Goal: Information Seeking & Learning: Compare options

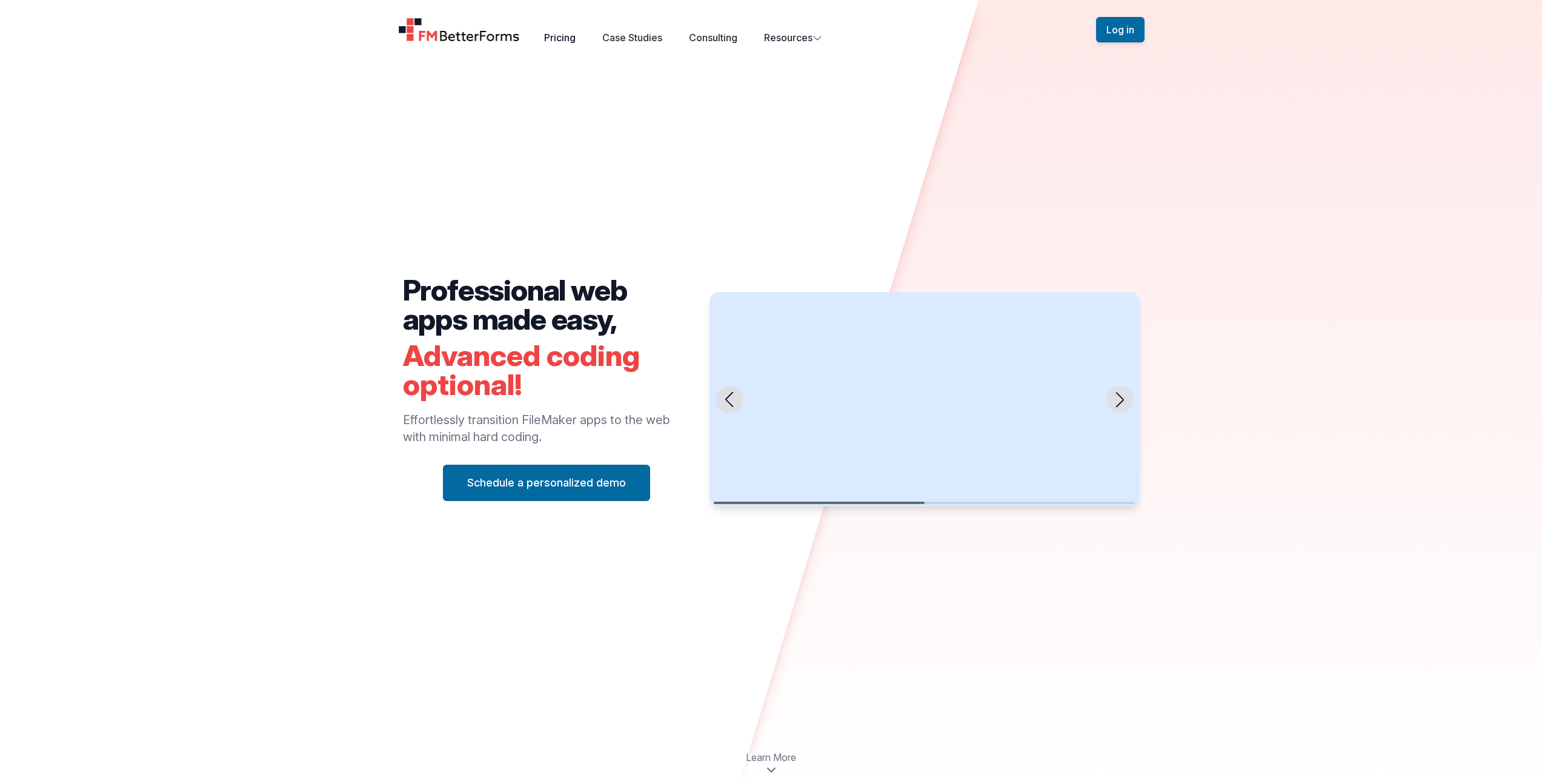
click at [562, 36] on link "Pricing" at bounding box center [560, 38] width 32 height 12
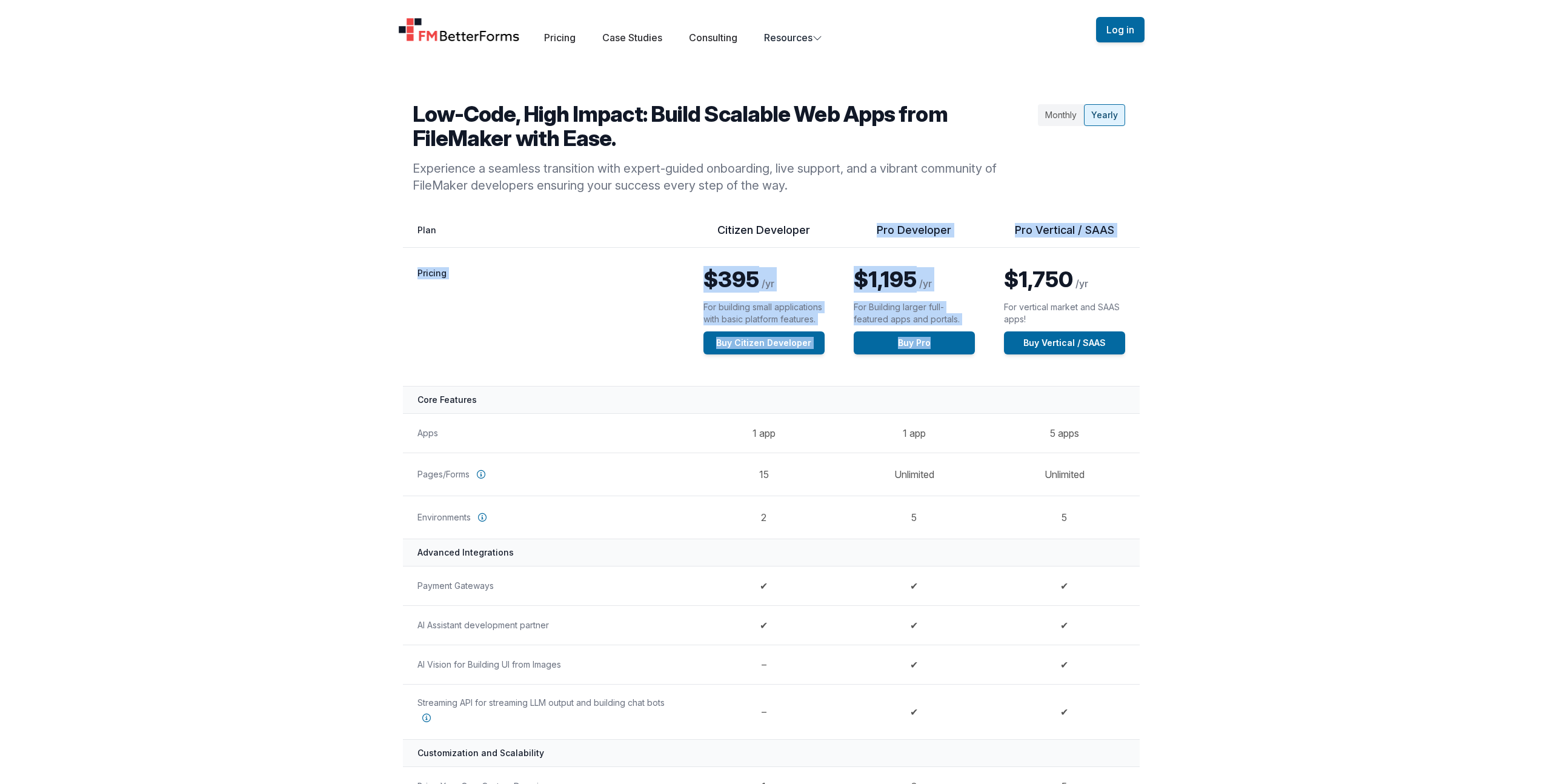
drag, startPoint x: 879, startPoint y: 226, endPoint x: 1053, endPoint y: 260, distance: 177.3
click at [1053, 260] on table "Feature by Plan Citizen Developer Pro Developer Pro Vertical / SAAS Pricing $39…" at bounding box center [771, 781] width 737 height 1117
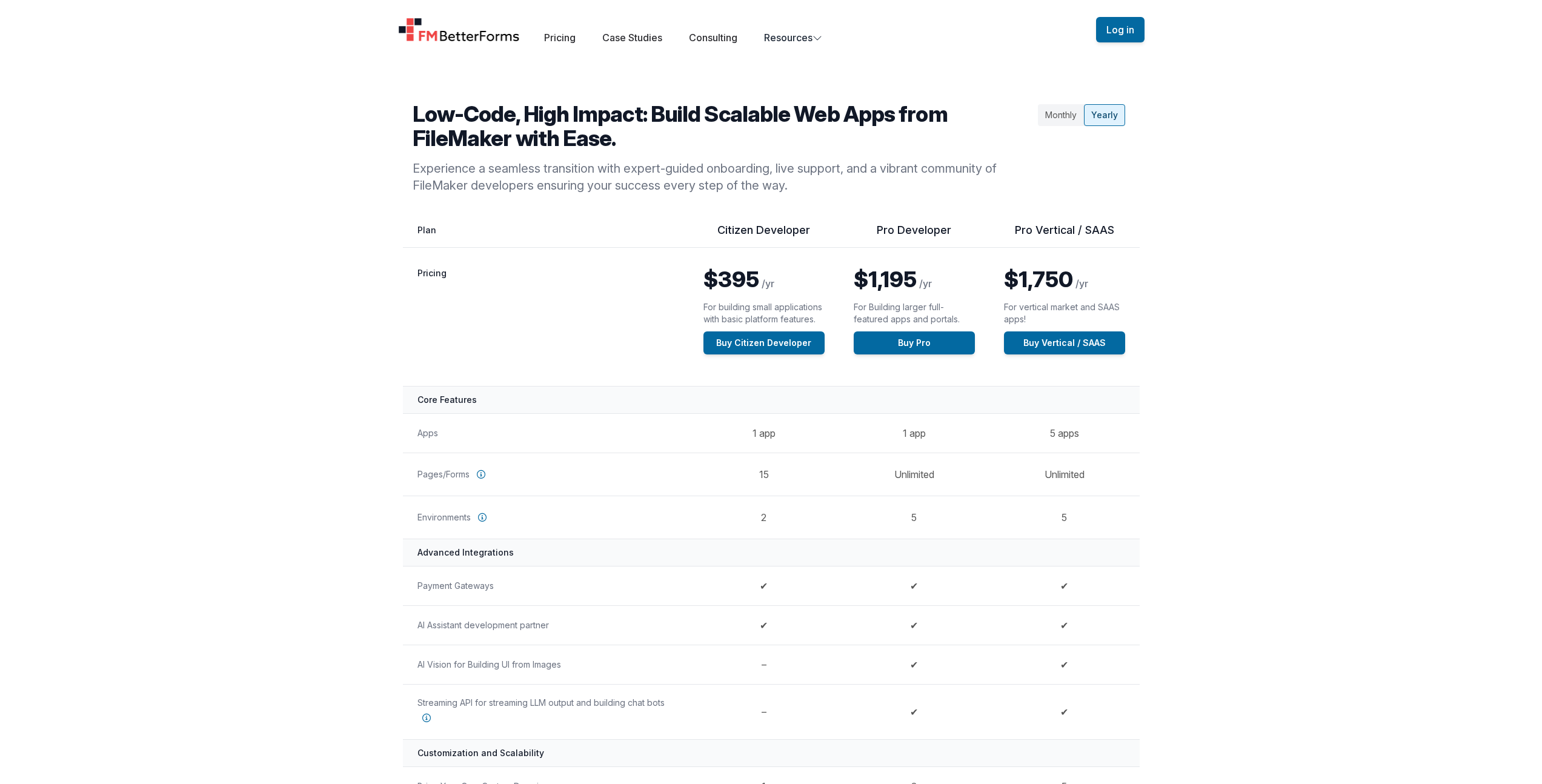
click at [1137, 270] on td "$1,750 /yr For vertical market and SAAS apps! Buy Vertical / SAAS" at bounding box center [1064, 317] width 150 height 139
drag, startPoint x: 873, startPoint y: 275, endPoint x: 1078, endPoint y: 279, distance: 205.0
click at [1058, 277] on tr "Pricing $395 /yr For building small applications with basic platform features. …" at bounding box center [771, 317] width 737 height 139
click at [1080, 279] on span "/yr" at bounding box center [1082, 283] width 13 height 12
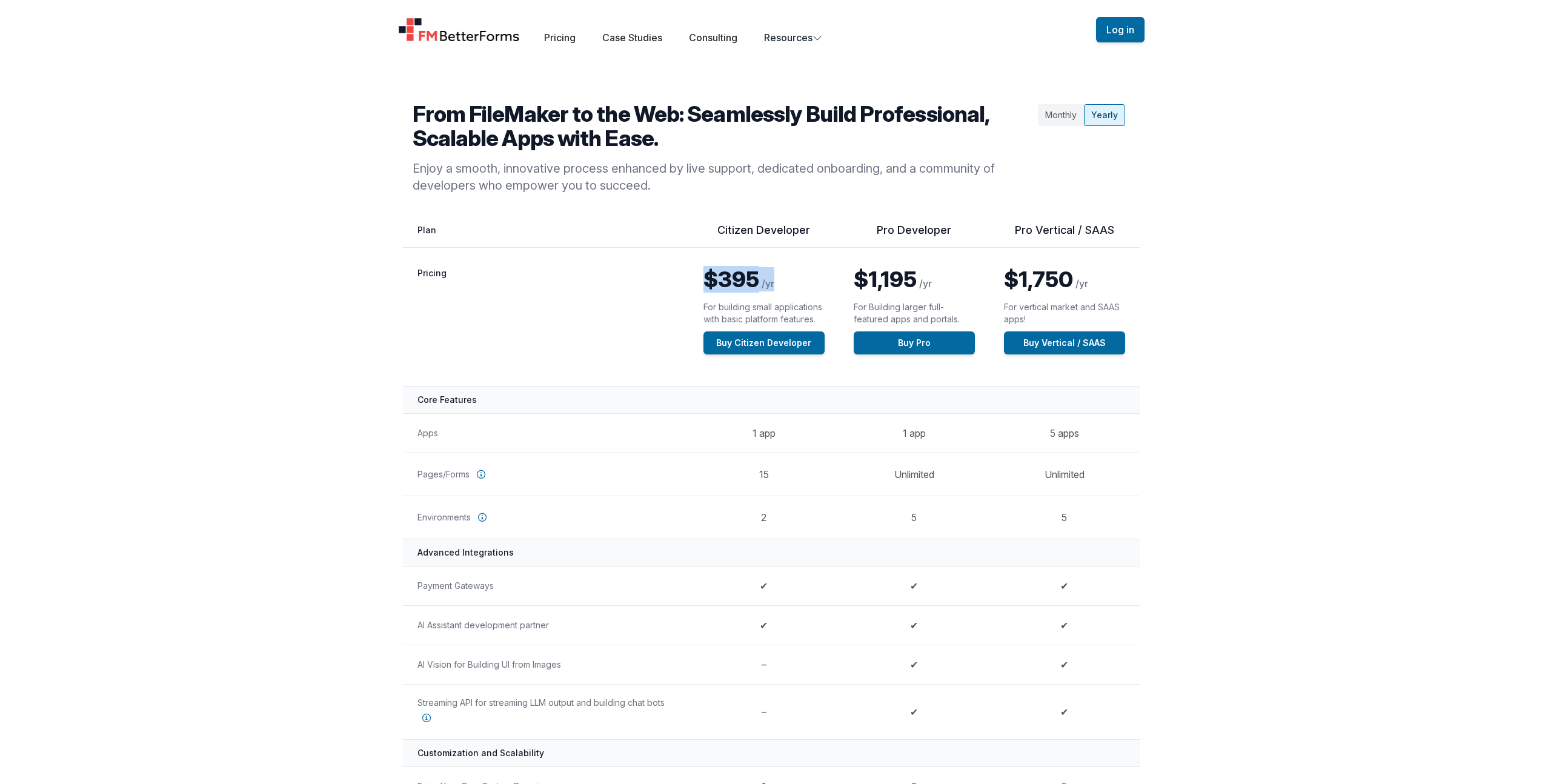
drag, startPoint x: 786, startPoint y: 282, endPoint x: 686, endPoint y: 277, distance: 100.1
click at [686, 276] on tr "Pricing $395 /yr For building small applications with basic platform features. …" at bounding box center [771, 317] width 737 height 139
click at [771, 280] on span "/yr" at bounding box center [768, 283] width 13 height 12
drag, startPoint x: 1007, startPoint y: 274, endPoint x: 1101, endPoint y: 279, distance: 94.1
click at [1101, 279] on p "$1,750 /yr" at bounding box center [1064, 279] width 121 height 24
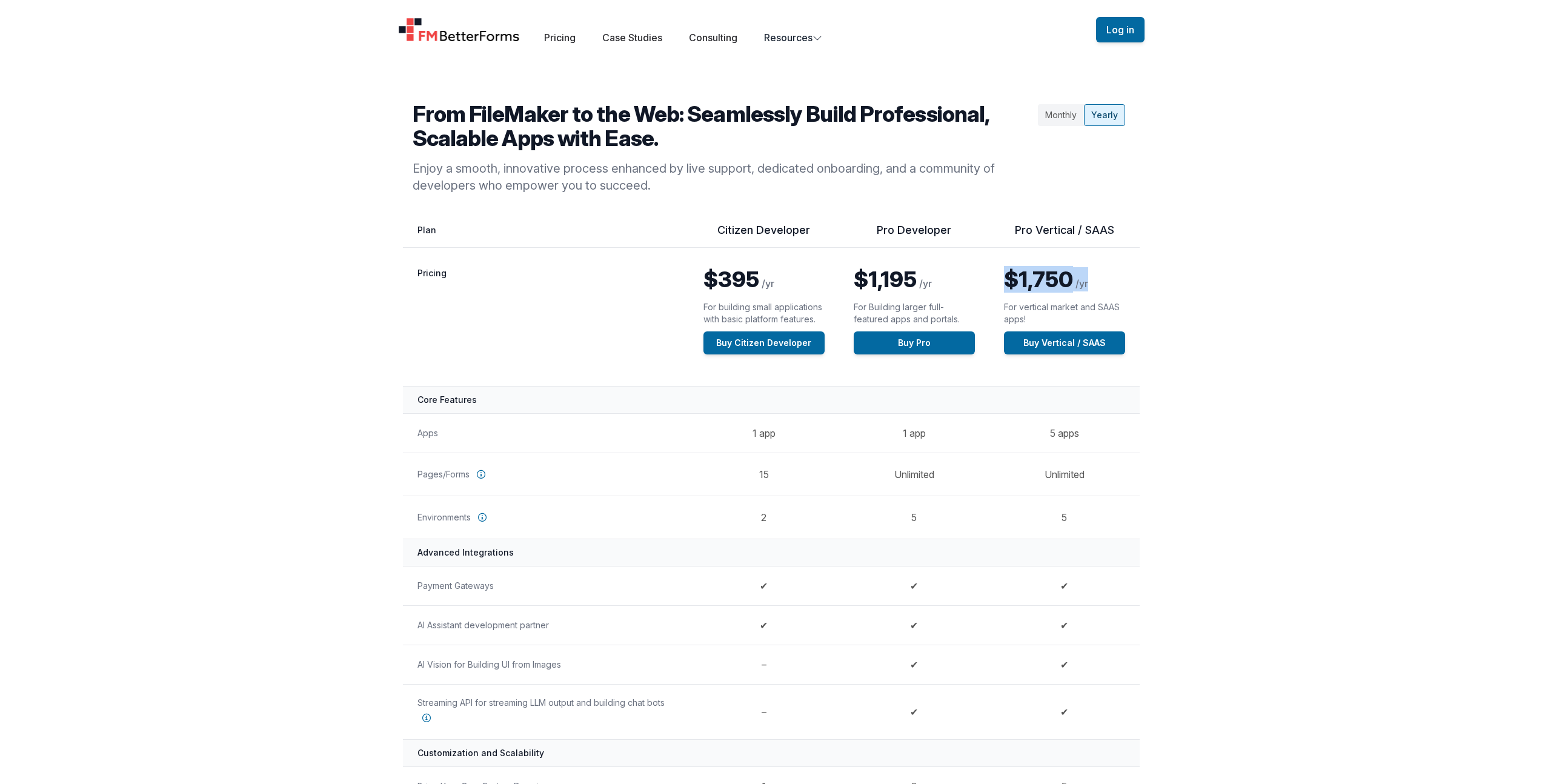
click at [1056, 269] on span "$1,750" at bounding box center [1038, 279] width 69 height 27
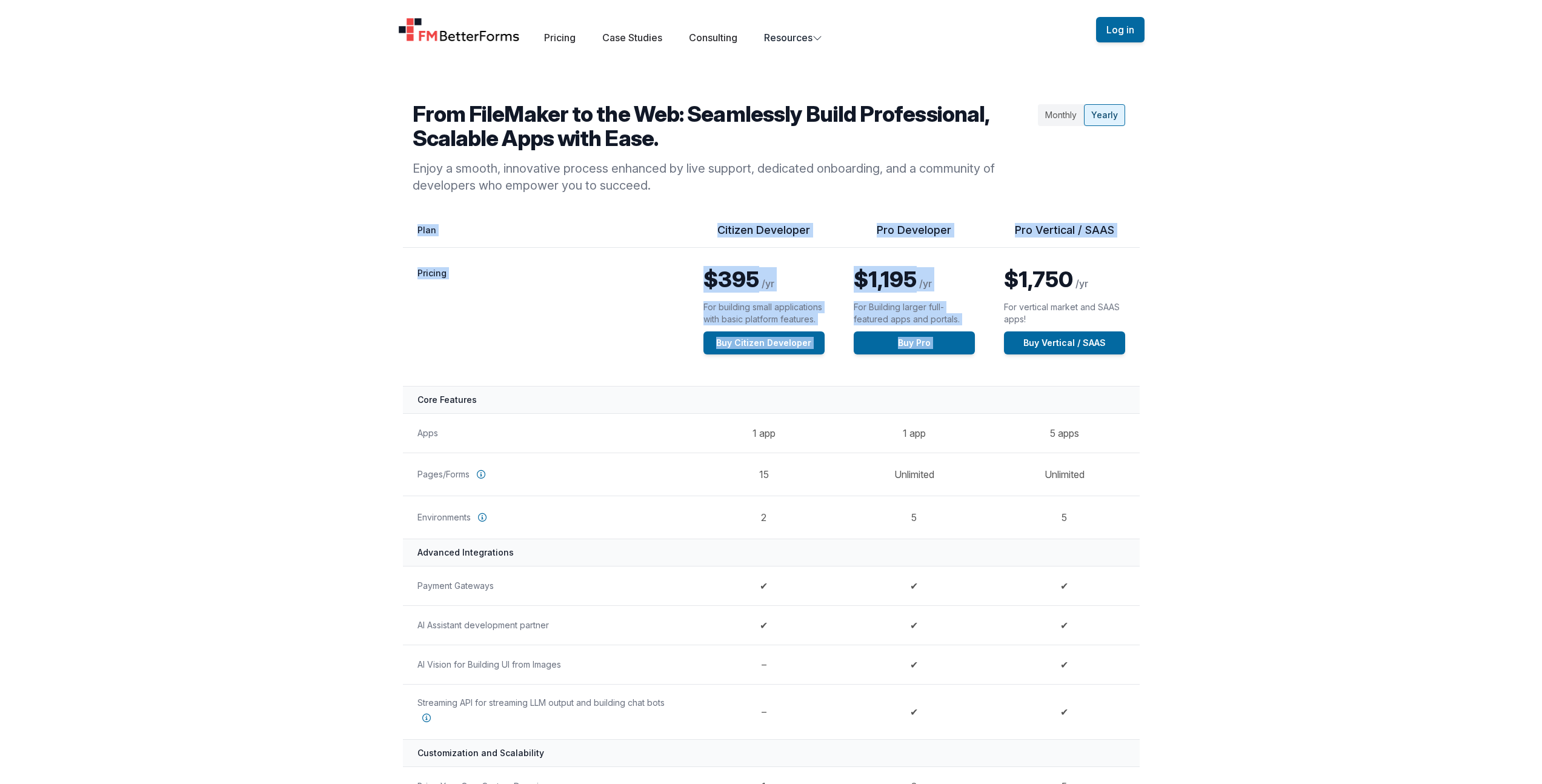
drag, startPoint x: 994, startPoint y: 278, endPoint x: 1153, endPoint y: 282, distance: 159.1
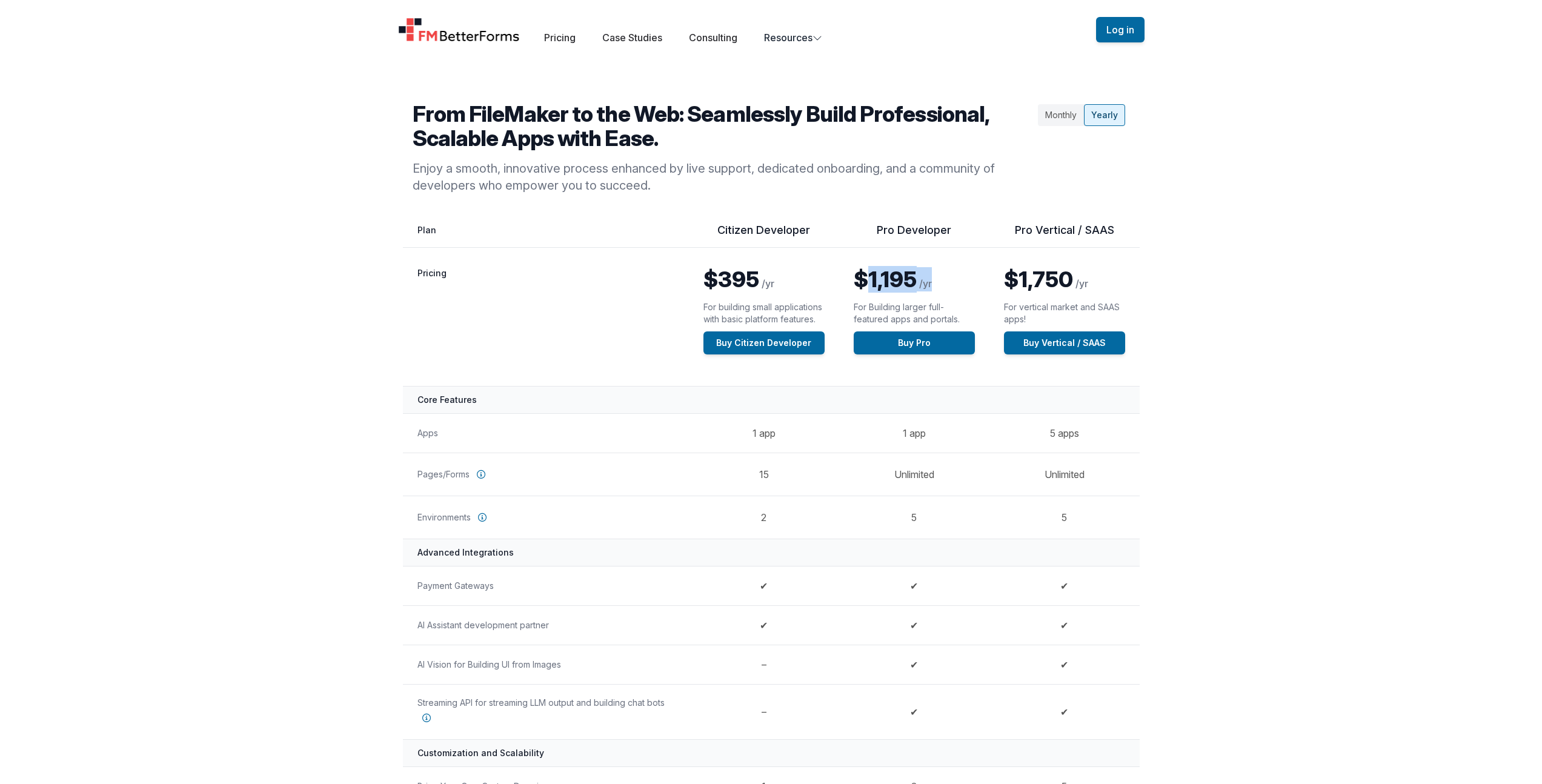
drag, startPoint x: 948, startPoint y: 279, endPoint x: 861, endPoint y: 277, distance: 87.0
click at [861, 277] on p "$1,195 /yr" at bounding box center [914, 279] width 121 height 24
drag, startPoint x: 861, startPoint y: 280, endPoint x: 921, endPoint y: 277, distance: 60.1
click at [921, 276] on p "$1,195 /yr" at bounding box center [914, 279] width 121 height 24
click at [919, 277] on span "/yr" at bounding box center [926, 283] width 13 height 12
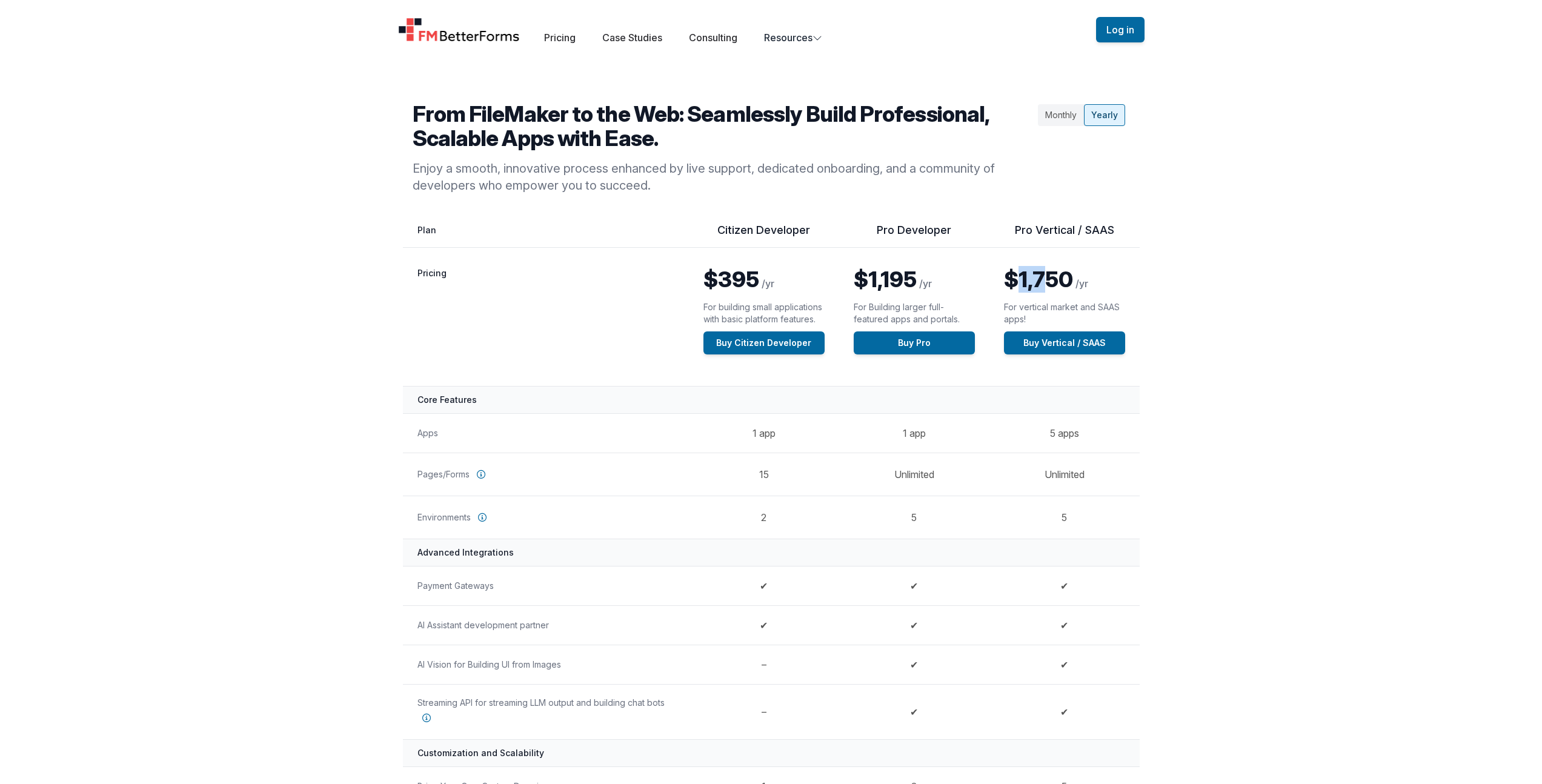
drag, startPoint x: 1020, startPoint y: 285, endPoint x: 1044, endPoint y: 278, distance: 25.0
click at [1044, 278] on span "$1,750" at bounding box center [1038, 279] width 69 height 27
click at [1045, 278] on span "$1,750" at bounding box center [1038, 279] width 69 height 27
drag, startPoint x: 916, startPoint y: 282, endPoint x: 932, endPoint y: 282, distance: 16.0
click at [932, 282] on p "$1,195 /yr" at bounding box center [914, 279] width 121 height 24
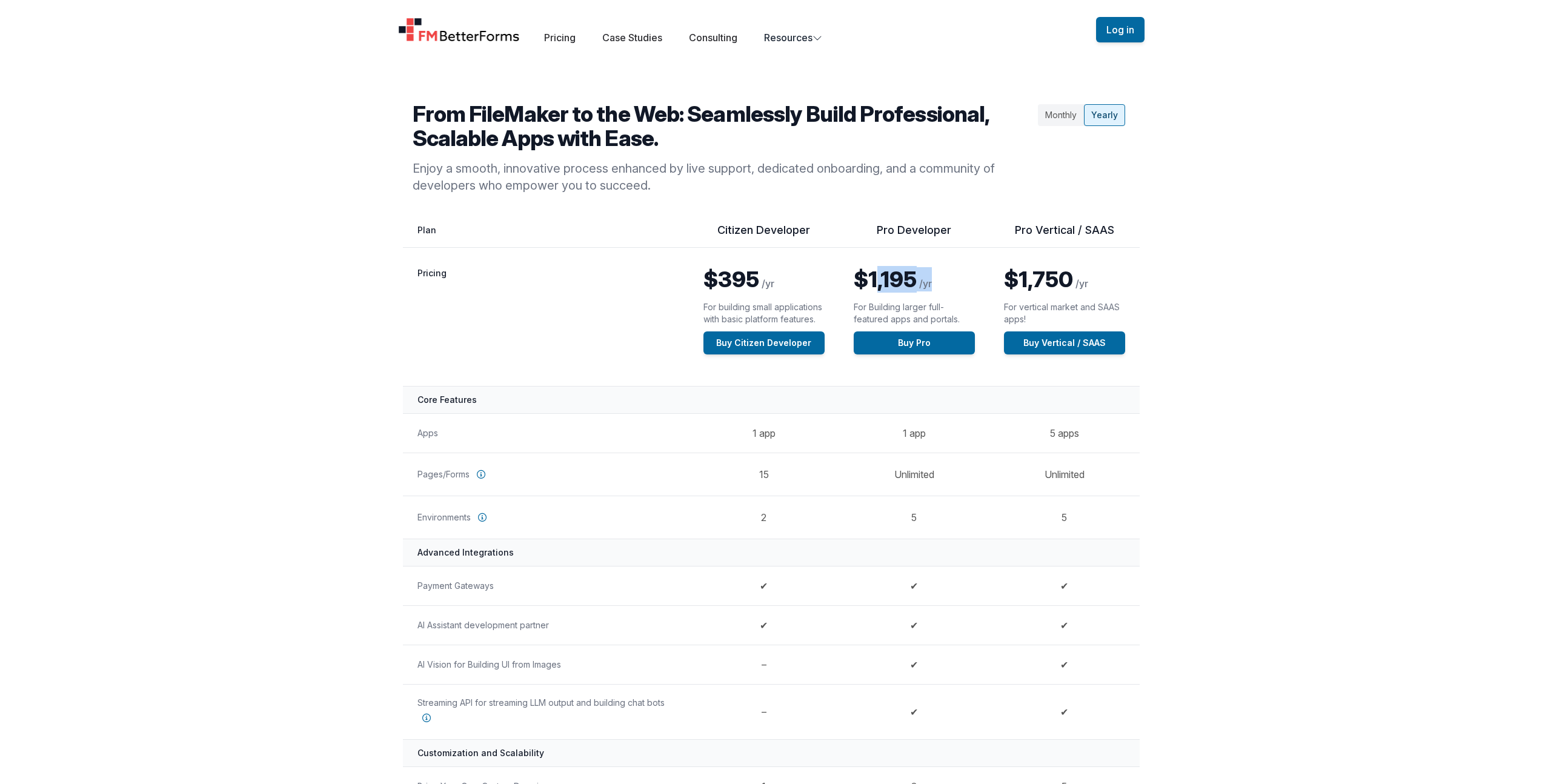
click at [933, 282] on p "$1,195 /yr" at bounding box center [914, 279] width 121 height 24
click at [913, 340] on link "Buy Pro" at bounding box center [914, 342] width 121 height 23
